Goal: Task Accomplishment & Management: Use online tool/utility

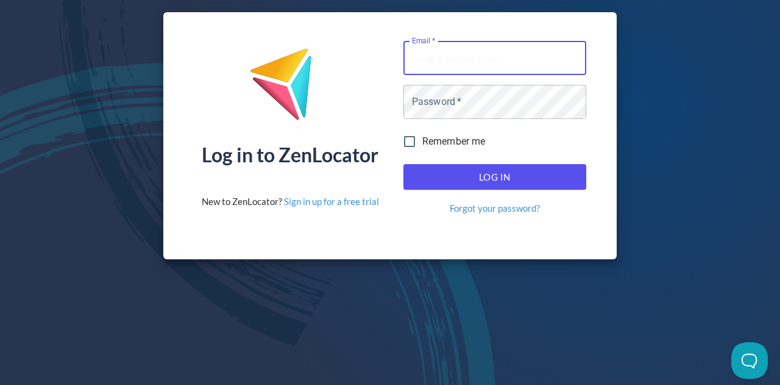
type input "[EMAIL_ADDRESS][DOMAIN_NAME]"
click at [478, 170] on span "Log In" at bounding box center [495, 177] width 156 height 16
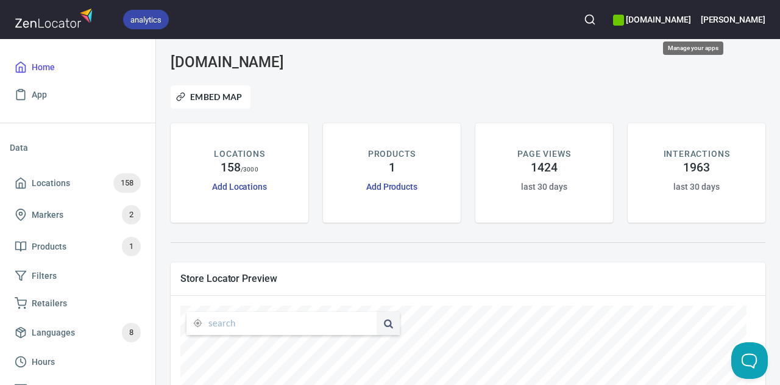
click at [690, 15] on h6 "[DOMAIN_NAME]" at bounding box center [651, 19] width 77 height 13
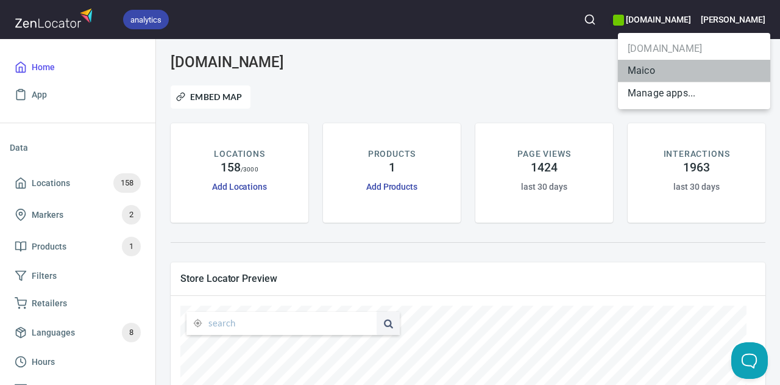
click at [647, 74] on li "Maico" at bounding box center [694, 71] width 152 height 22
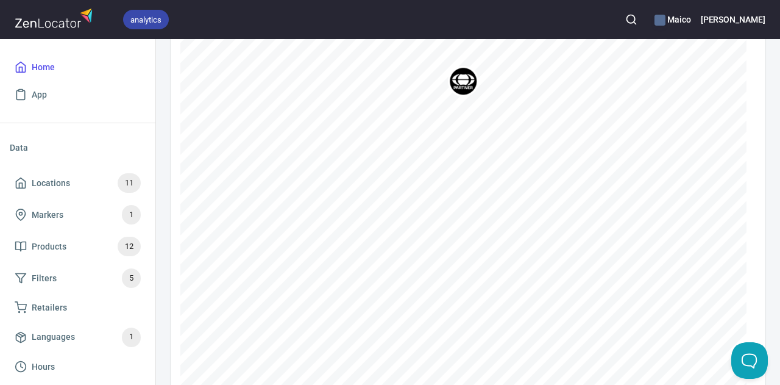
scroll to position [619, 0]
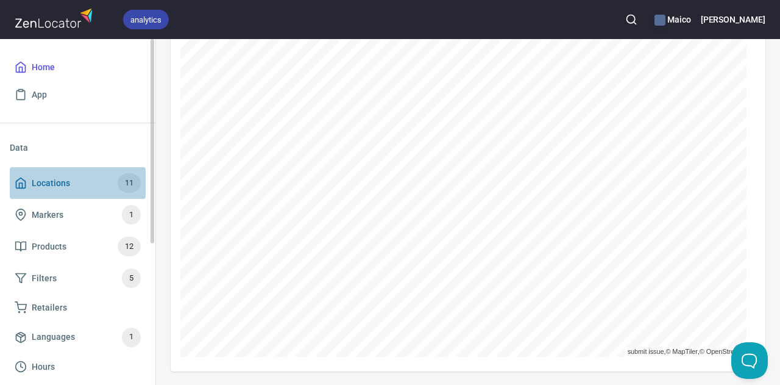
click at [53, 183] on span "Locations" at bounding box center [51, 183] width 38 height 15
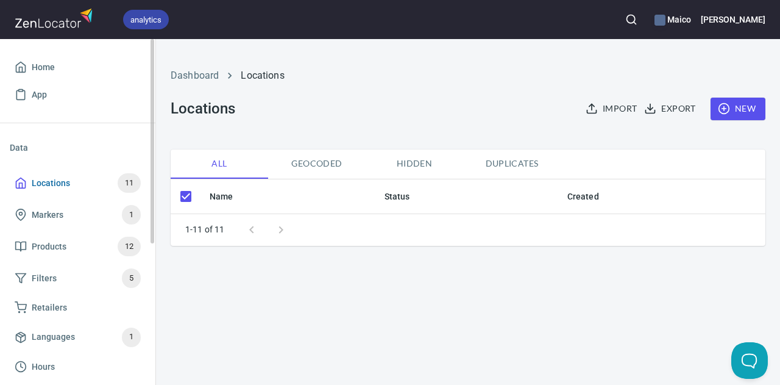
checkbox input "false"
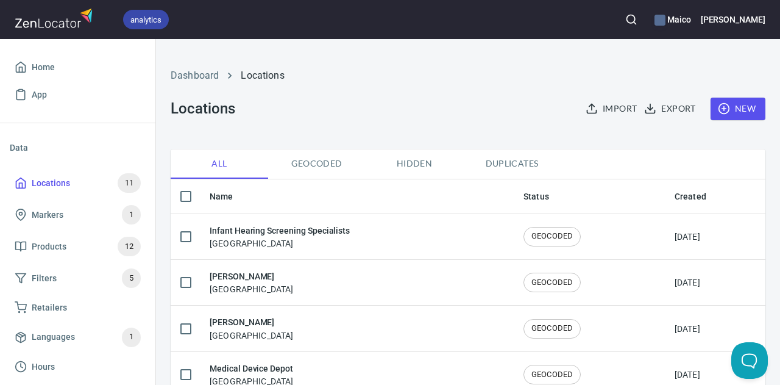
click at [664, 105] on span "Export" at bounding box center [671, 108] width 49 height 15
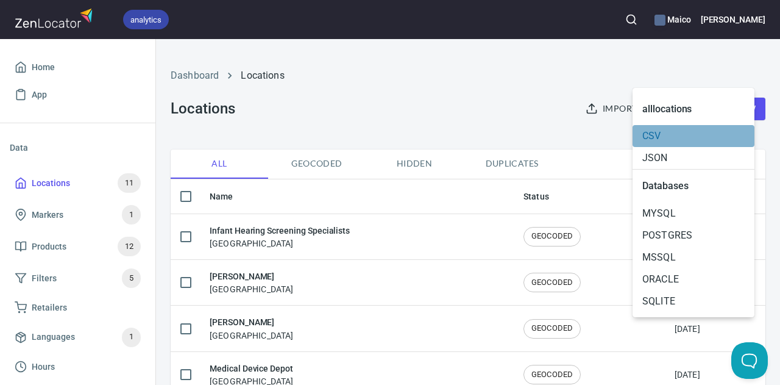
click at [657, 138] on span "CSV" at bounding box center [694, 136] width 102 height 15
click at [479, 102] on div at bounding box center [390, 192] width 780 height 385
